Goal: Communication & Community: Answer question/provide support

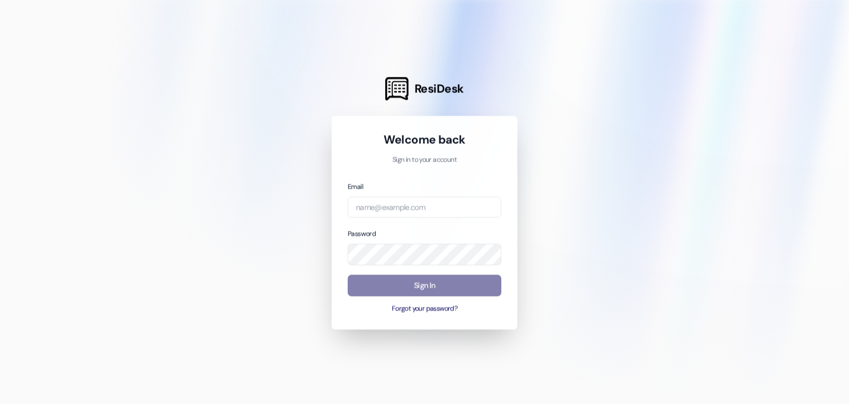
click at [134, 7] on div at bounding box center [424, 202] width 849 height 404
type input "[EMAIL_ADDRESS][DOMAIN_NAME]"
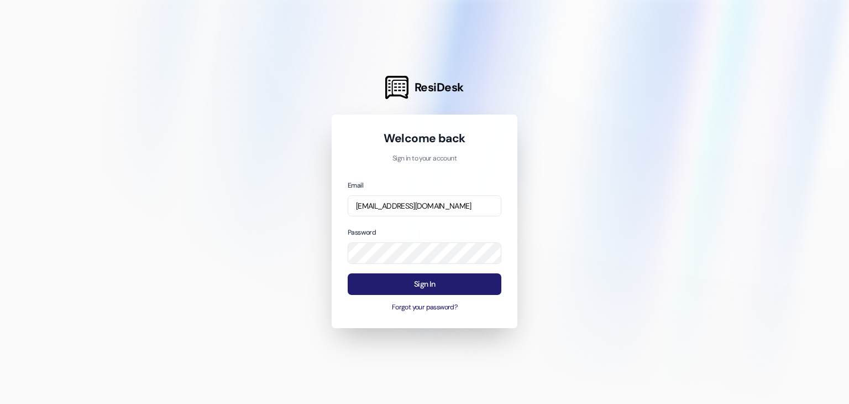
click at [433, 284] on button "Sign In" at bounding box center [425, 284] width 154 height 22
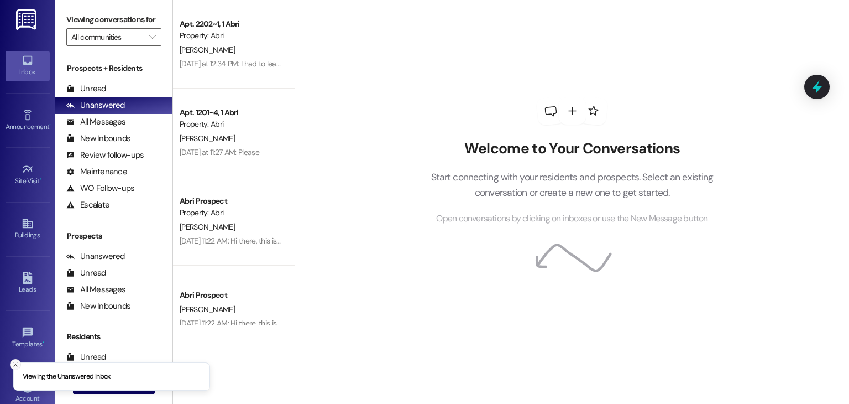
click at [13, 361] on icon "Close toast" at bounding box center [15, 364] width 7 height 7
click at [98, 381] on span "New Message" at bounding box center [120, 385] width 45 height 12
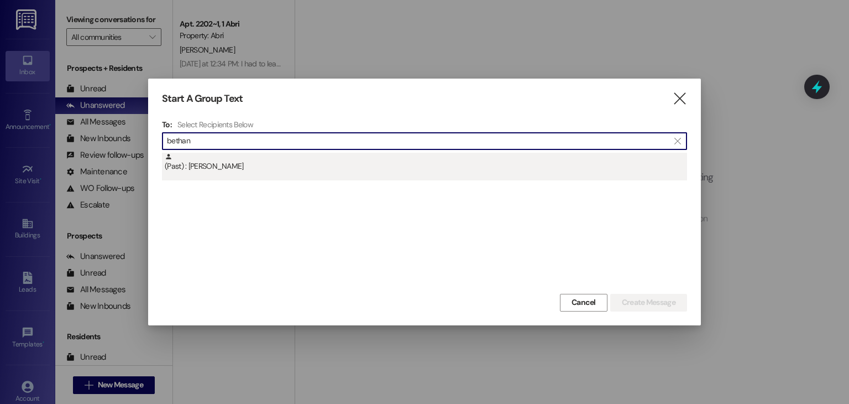
type input "bethan"
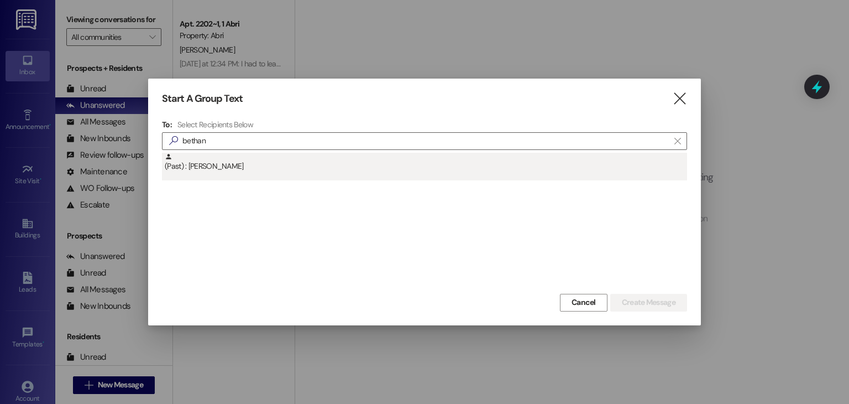
click at [234, 179] on div "(Past) : [PERSON_NAME]" at bounding box center [424, 167] width 525 height 28
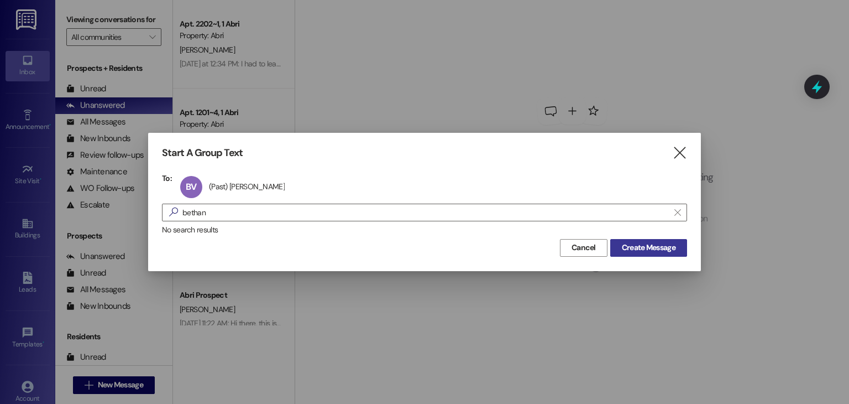
click at [666, 255] on button "Create Message" at bounding box center [648, 248] width 77 height 18
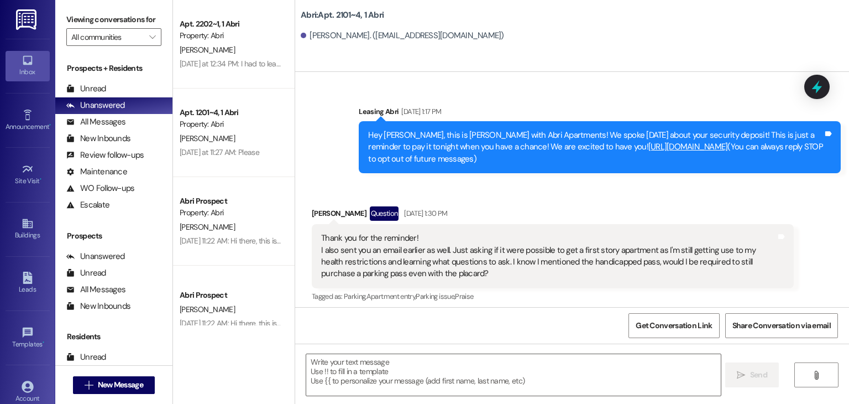
scroll to position [30457, 0]
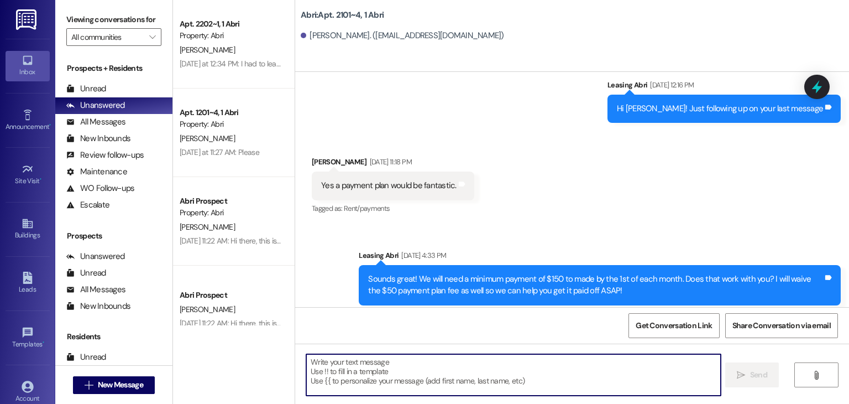
click at [478, 358] on textarea at bounding box center [513, 374] width 414 height 41
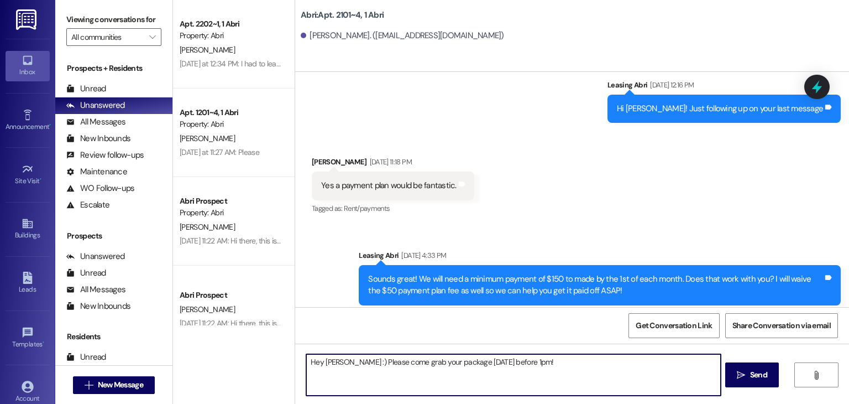
type textarea "Hey [PERSON_NAME] :) Please come grab your package [DATE] before 1pm!"
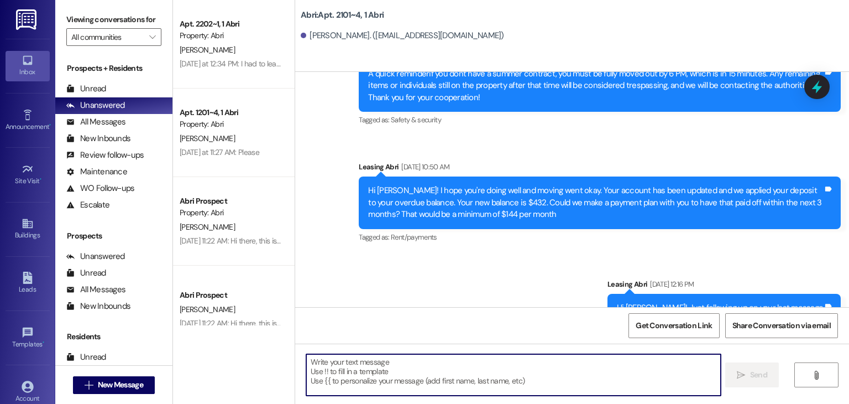
scroll to position [30534, 0]
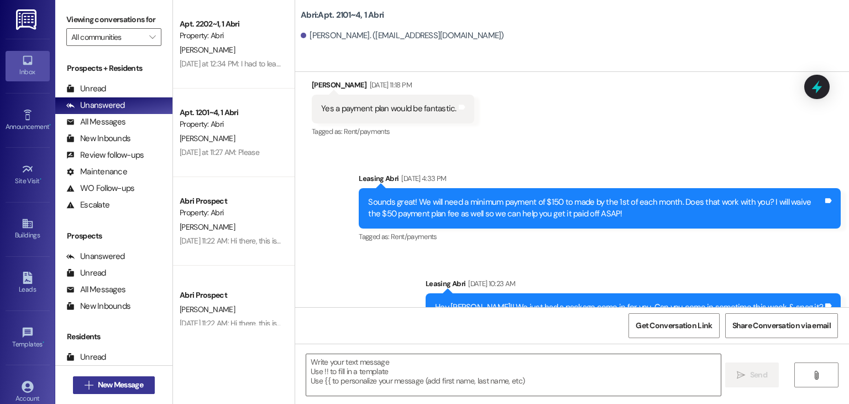
click at [135, 380] on span "New Message" at bounding box center [120, 385] width 45 height 12
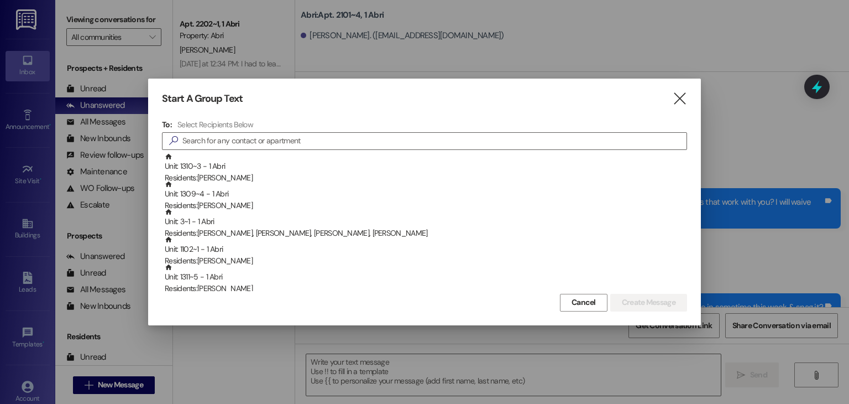
click at [340, 357] on div at bounding box center [424, 202] width 849 height 404
click at [313, 143] on input at bounding box center [434, 140] width 504 height 15
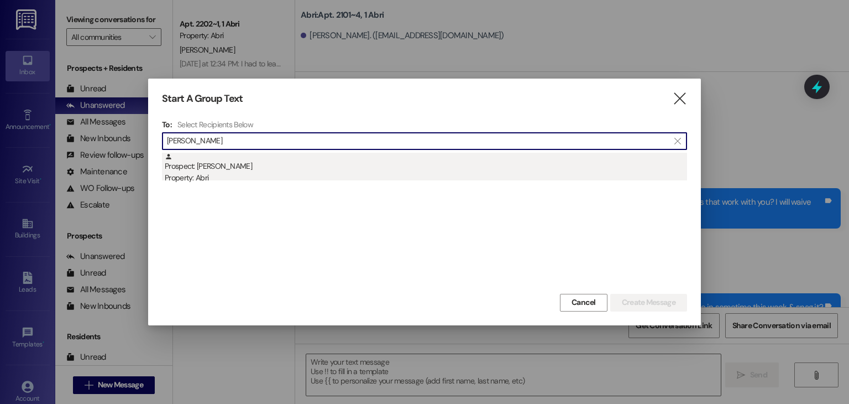
type input "[PERSON_NAME]"
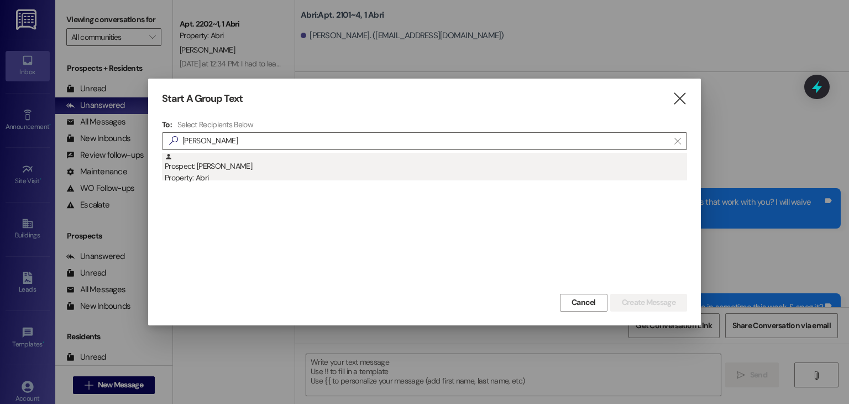
click at [287, 172] on div "Property: Abri" at bounding box center [426, 178] width 522 height 12
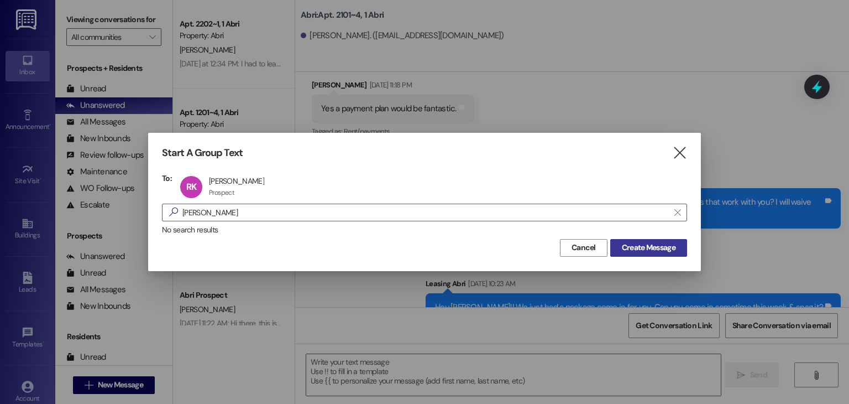
click at [641, 246] on span "Create Message" at bounding box center [649, 248] width 54 height 12
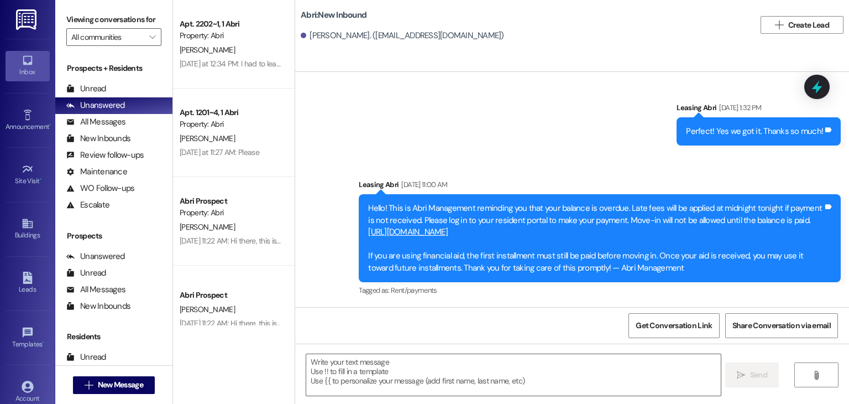
scroll to position [1512, 0]
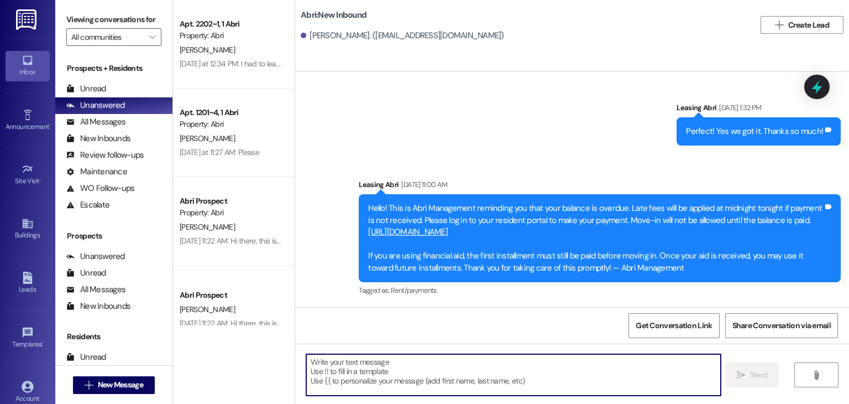
click at [394, 363] on textarea at bounding box center [513, 374] width 414 height 41
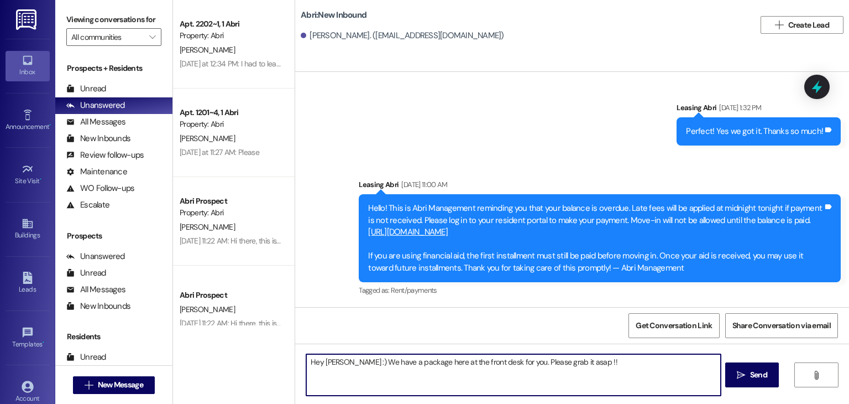
type textarea "Hey [PERSON_NAME] :) We have a package here at the front desk for you. Please g…"
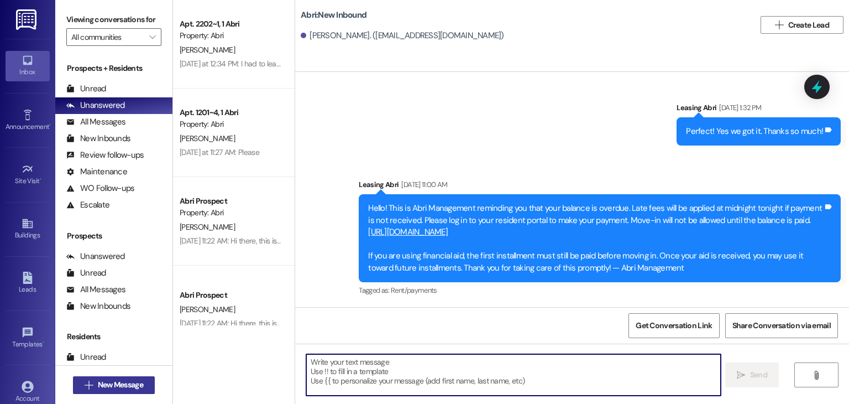
click at [129, 380] on span "New Message" at bounding box center [120, 385] width 45 height 12
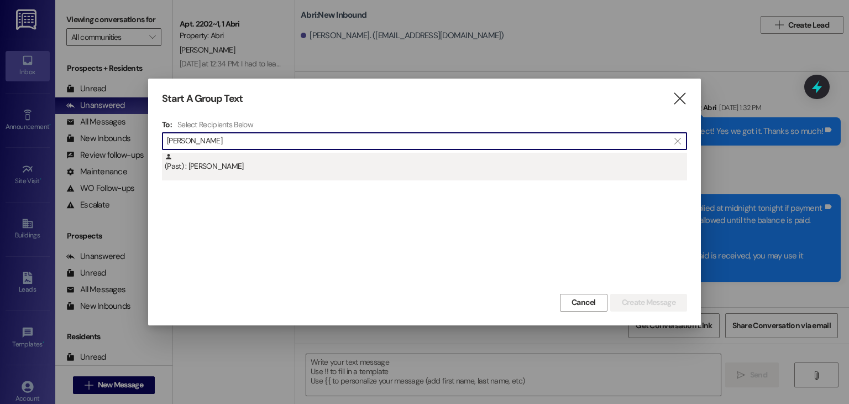
type input "[PERSON_NAME]"
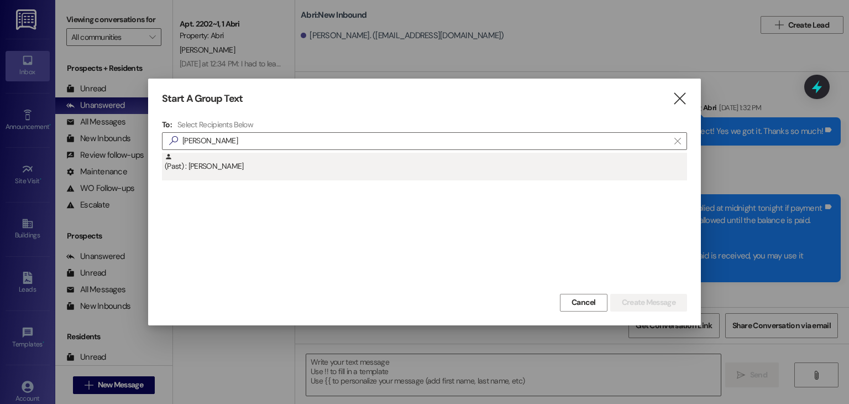
click at [260, 168] on div "(Past) : [PERSON_NAME]" at bounding box center [426, 162] width 522 height 19
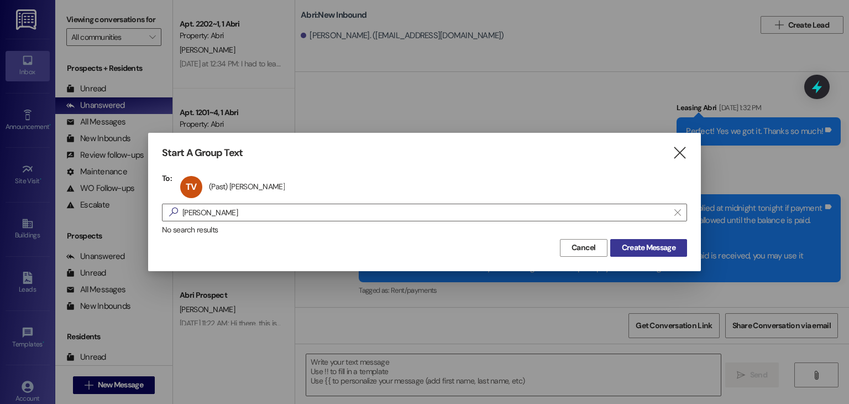
click at [655, 248] on span "Create Message" at bounding box center [649, 248] width 54 height 12
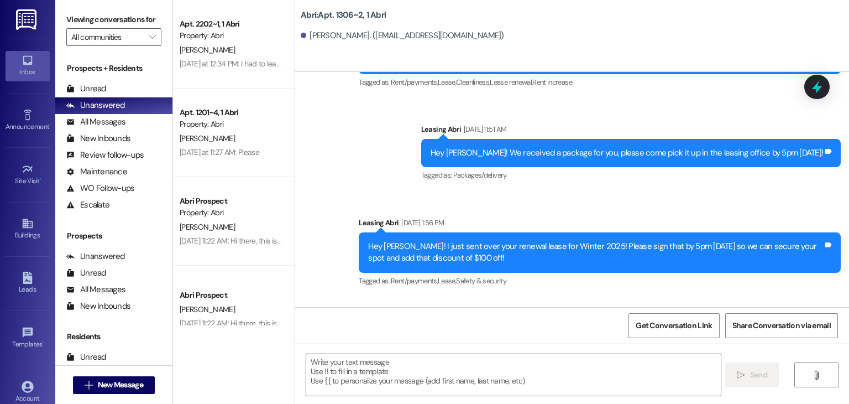
scroll to position [17476, 0]
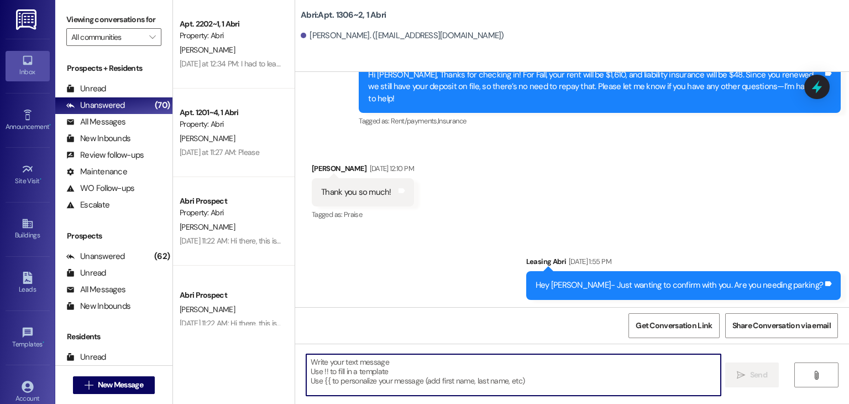
click at [441, 362] on textarea at bounding box center [513, 374] width 414 height 41
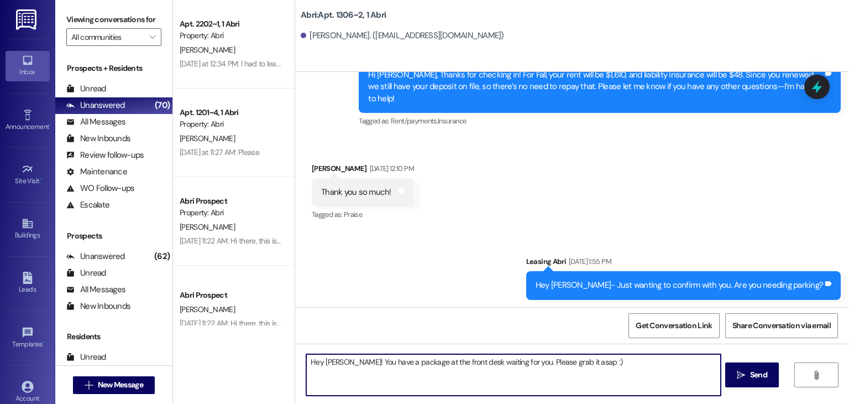
type textarea "Hey [PERSON_NAME]! You have a package at the front desk waiting for you. Please…"
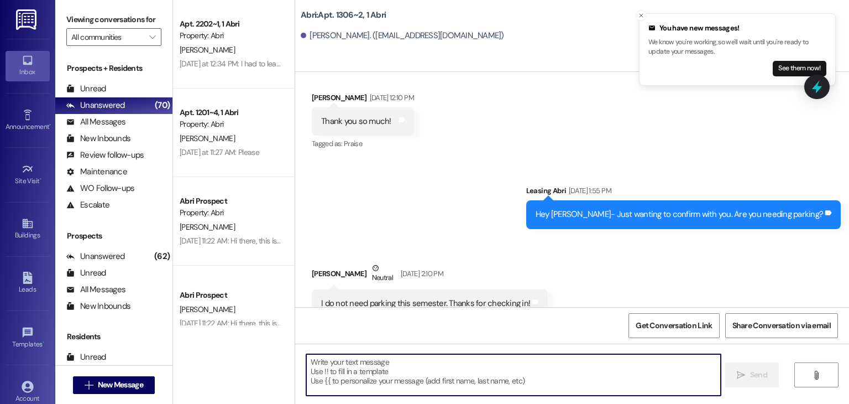
scroll to position [17553, 0]
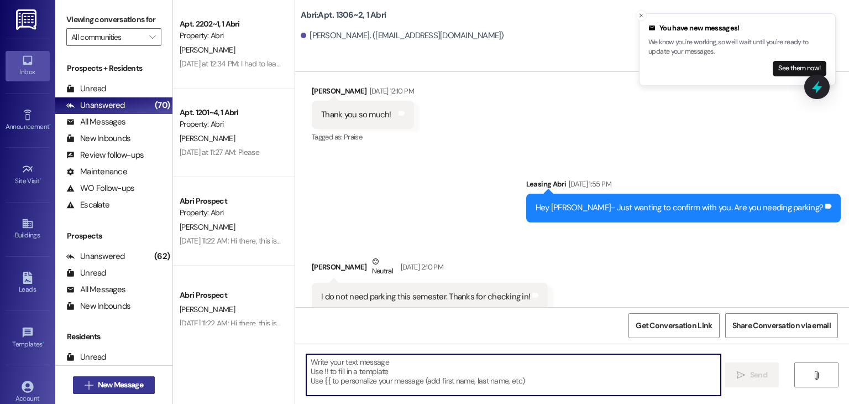
click at [102, 381] on span "New Message" at bounding box center [120, 385] width 45 height 12
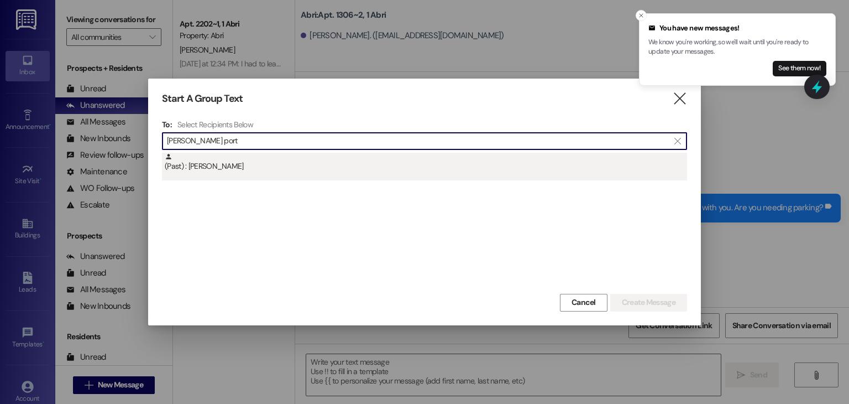
type input "[PERSON_NAME] port"
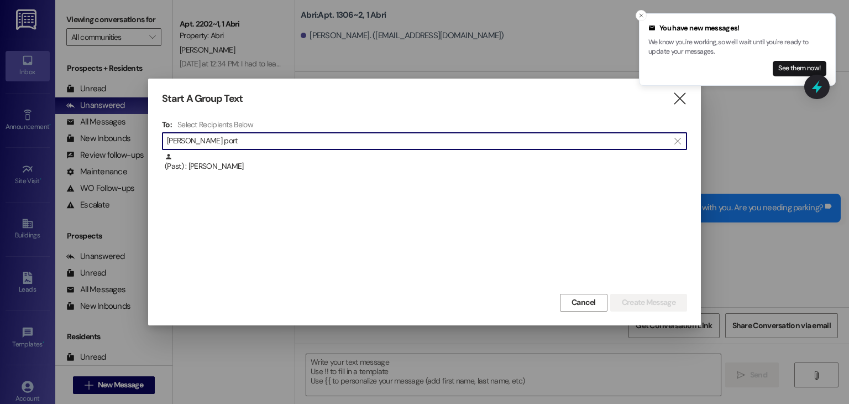
click at [234, 160] on div "(Past) : [PERSON_NAME]" at bounding box center [426, 162] width 522 height 19
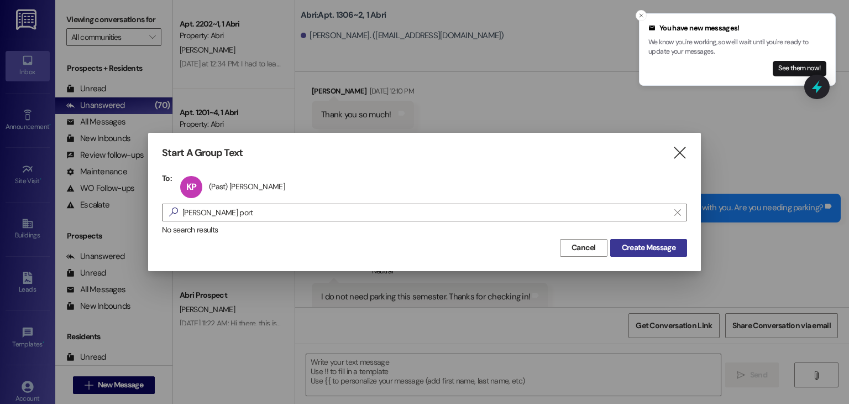
click at [642, 255] on button "Create Message" at bounding box center [648, 248] width 77 height 18
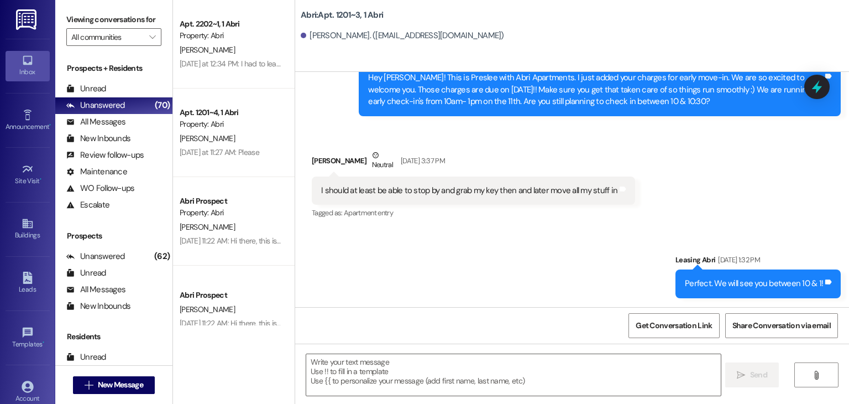
scroll to position [16163, 0]
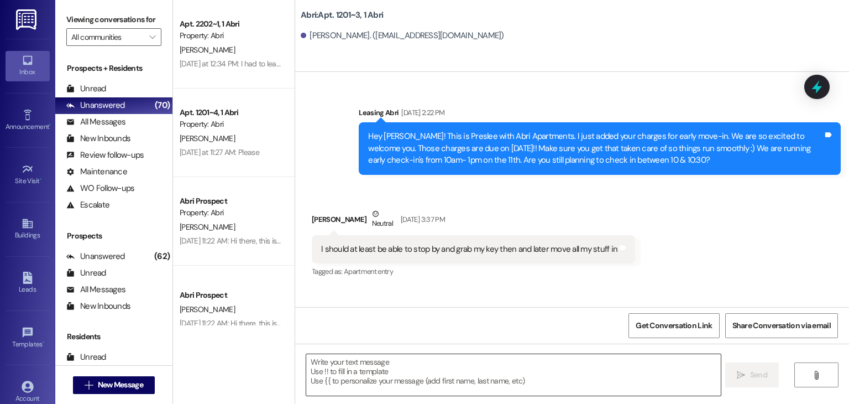
click at [360, 359] on textarea at bounding box center [513, 374] width 414 height 41
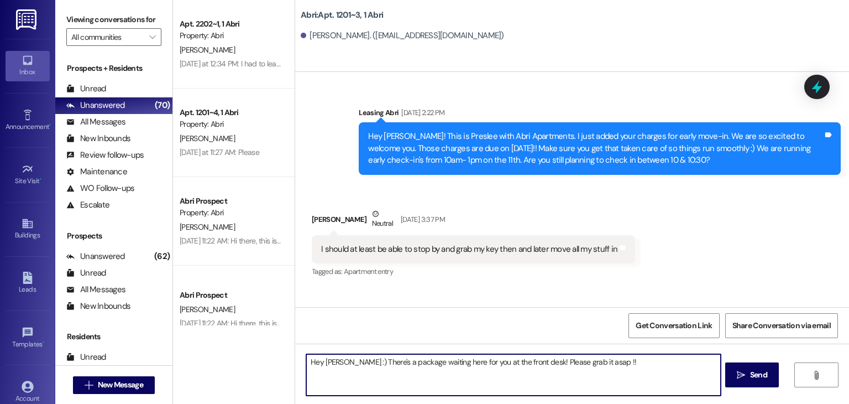
type textarea "Hey [PERSON_NAME] :) There's a package waiting here for you at the front desk! …"
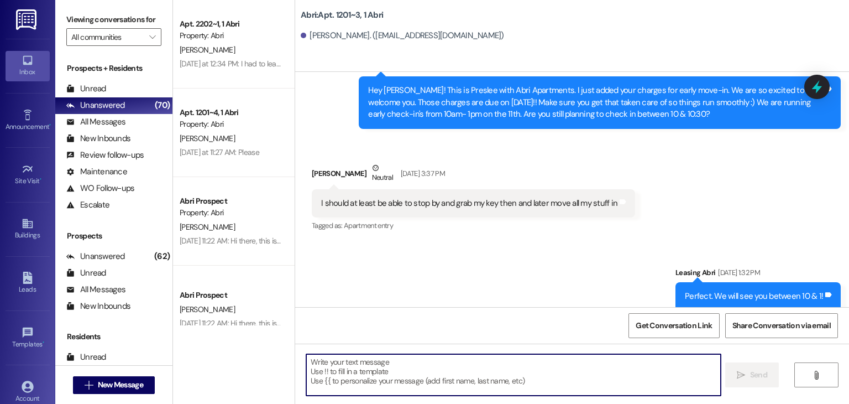
scroll to position [16240, 0]
